Goal: Task Accomplishment & Management: Use online tool/utility

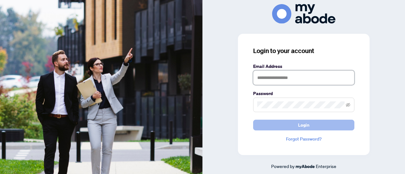
type input "**********"
click at [334, 126] on button "Login" at bounding box center [303, 125] width 101 height 11
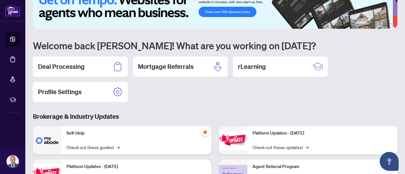
scroll to position [15, 0]
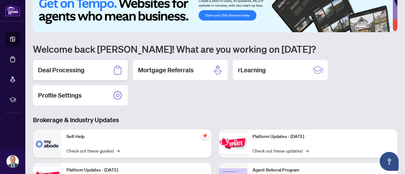
click at [58, 70] on h2 "Deal Processing" at bounding box center [61, 70] width 46 height 9
